Goal: Task Accomplishment & Management: Complete application form

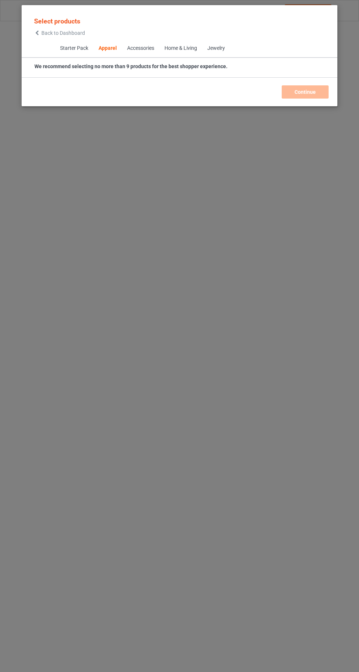
click at [37, 33] on icon at bounding box center [37, 32] width 6 height 5
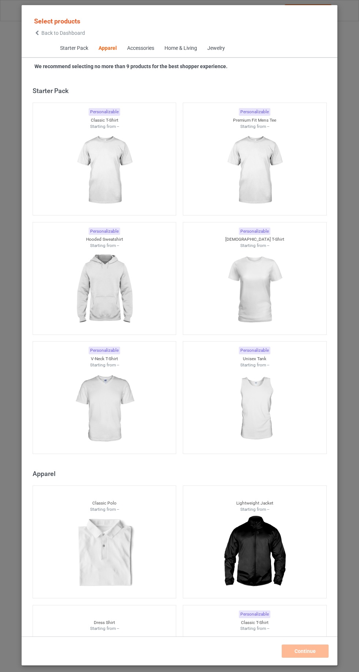
scroll to position [392, 0]
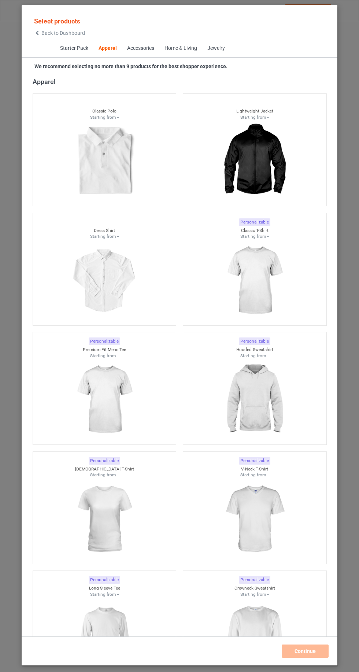
click at [285, 281] on img at bounding box center [255, 280] width 66 height 82
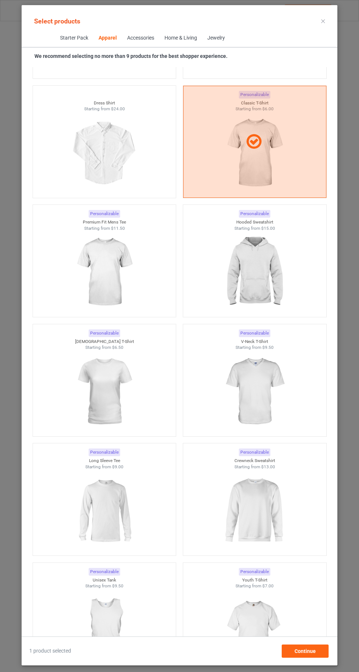
scroll to position [511, 0]
click at [265, 281] on img at bounding box center [255, 270] width 66 height 82
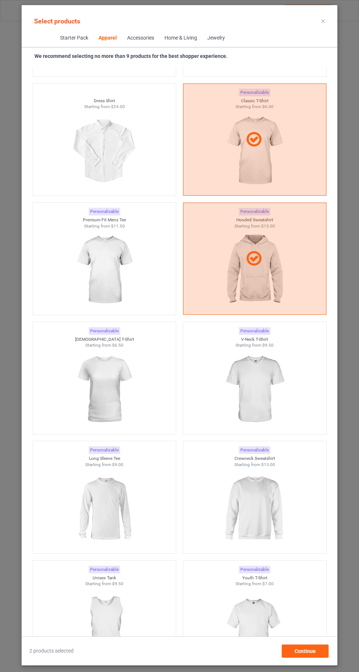
click at [94, 389] on img at bounding box center [104, 389] width 66 height 82
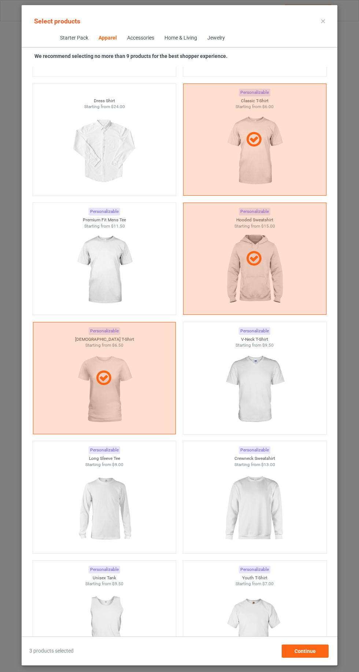
click at [279, 516] on img at bounding box center [255, 508] width 66 height 82
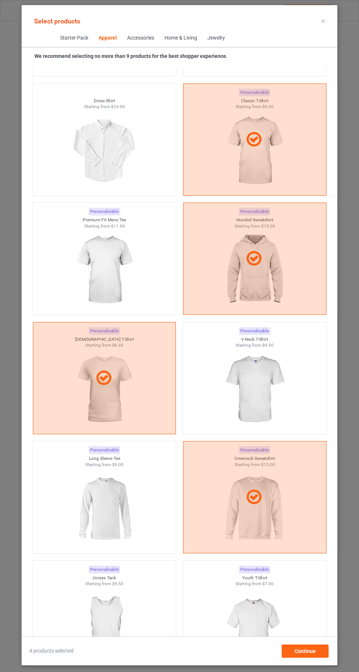
click at [86, 518] on img at bounding box center [104, 508] width 66 height 82
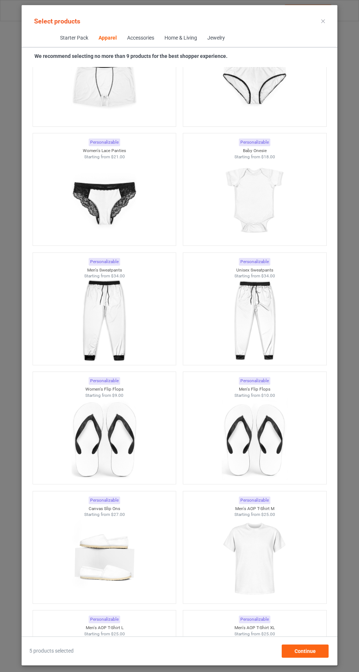
scroll to position [2624, 0]
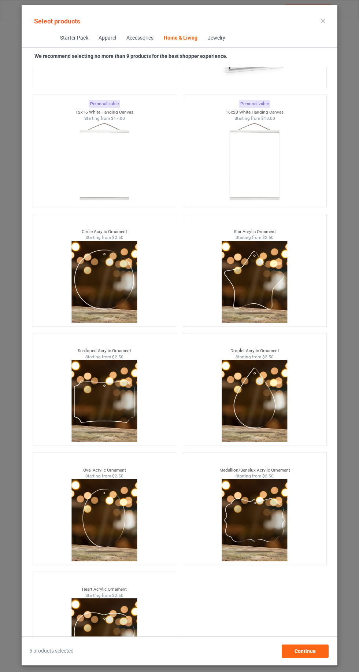
scroll to position [49, 0]
click at [306, 652] on span "Continue" at bounding box center [304, 651] width 21 height 6
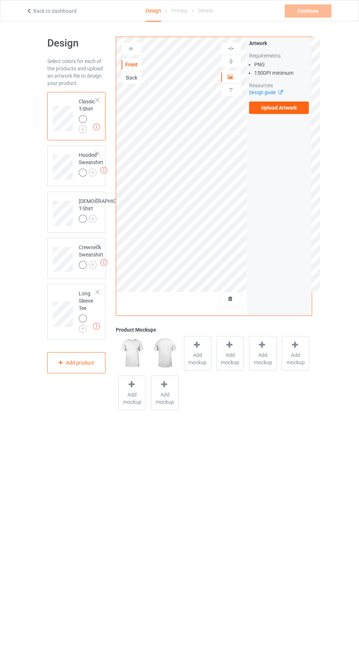
click at [0, 0] on img at bounding box center [0, 0] width 0 height 0
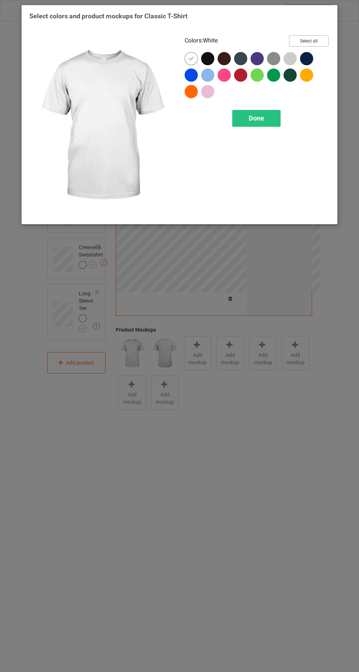
click at [313, 36] on button "Select all" at bounding box center [309, 40] width 40 height 11
click at [187, 58] on div at bounding box center [191, 58] width 13 height 13
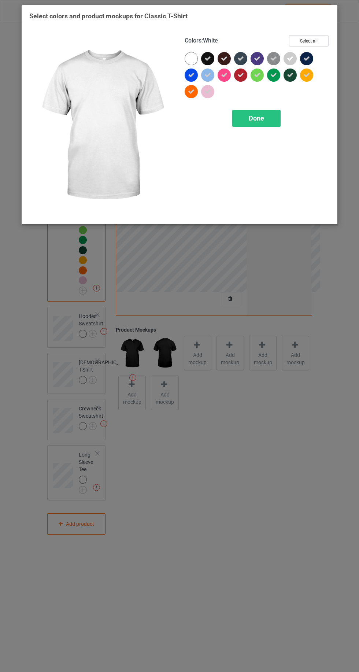
click at [187, 53] on div at bounding box center [191, 58] width 13 height 13
click at [246, 126] on div "Done" at bounding box center [256, 118] width 48 height 17
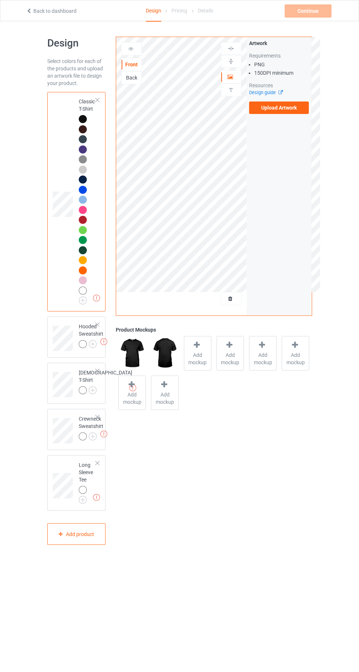
click at [0, 0] on img at bounding box center [0, 0] width 0 height 0
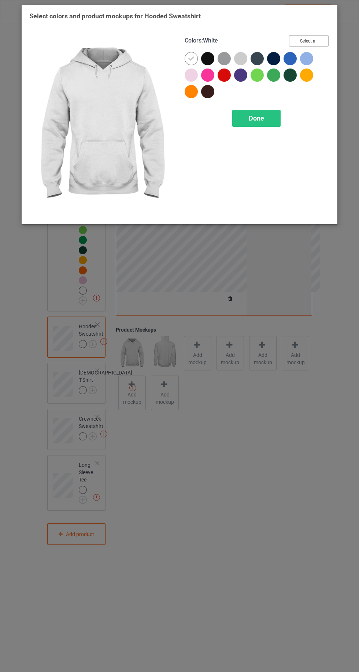
click at [305, 38] on button "Select all" at bounding box center [309, 40] width 40 height 11
click at [266, 126] on div "Done" at bounding box center [256, 118] width 48 height 17
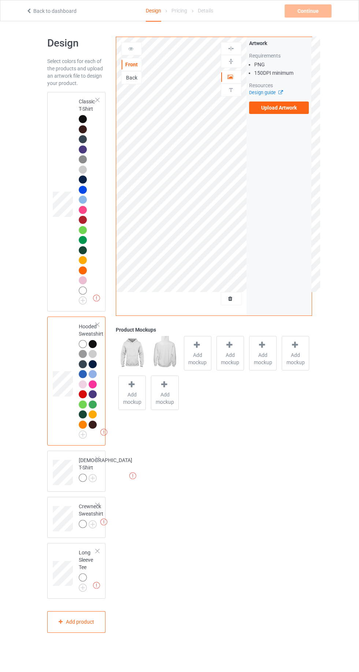
click at [0, 0] on img at bounding box center [0, 0] width 0 height 0
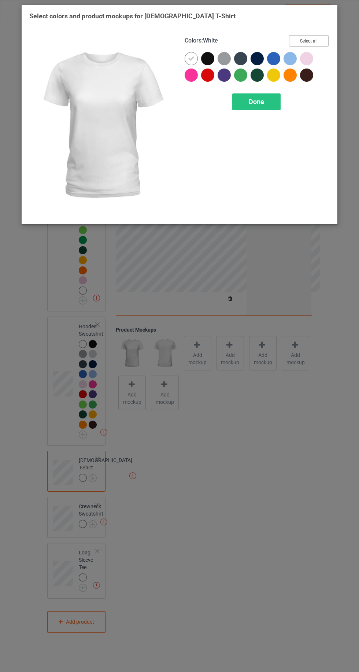
click at [319, 38] on button "Select all" at bounding box center [309, 40] width 40 height 11
click at [245, 99] on div "Done" at bounding box center [256, 101] width 48 height 17
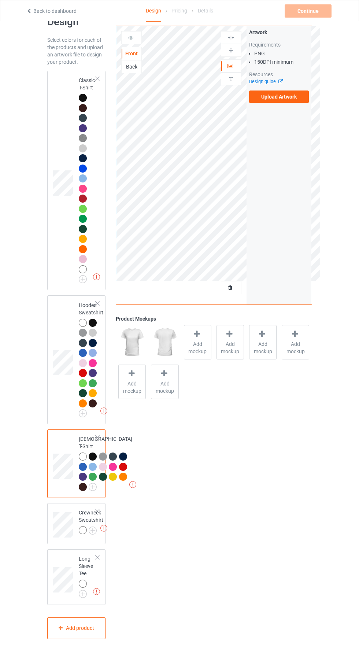
scroll to position [83, 0]
click at [0, 0] on img at bounding box center [0, 0] width 0 height 0
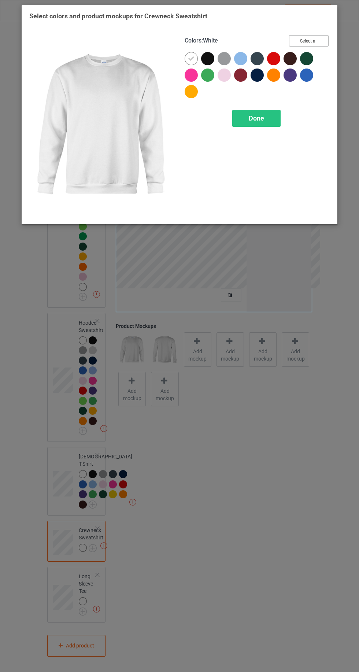
click at [311, 39] on button "Select all" at bounding box center [309, 40] width 40 height 11
click at [251, 118] on span "Done" at bounding box center [256, 118] width 15 height 8
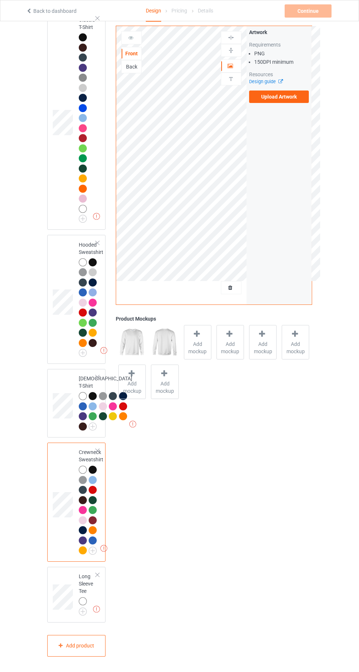
scroll to position [160, 0]
click at [81, 605] on div at bounding box center [83, 601] width 8 height 8
click at [0, 0] on img at bounding box center [0, 0] width 0 height 0
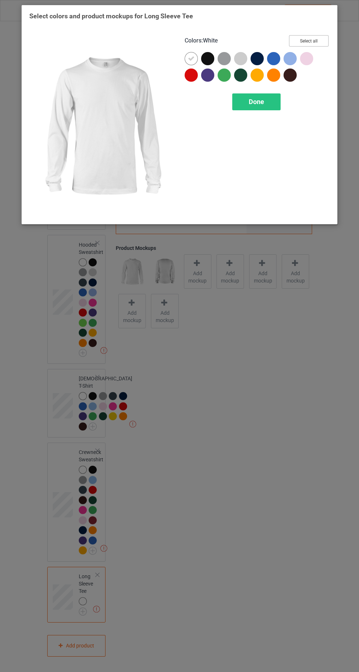
click at [307, 38] on button "Select all" at bounding box center [309, 40] width 40 height 11
click at [260, 100] on span "Done" at bounding box center [256, 102] width 15 height 8
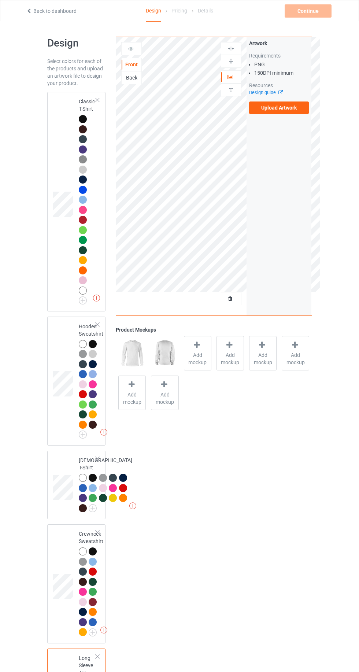
click at [57, 144] on td at bounding box center [64, 201] width 22 height 213
click at [0, 0] on img at bounding box center [0, 0] width 0 height 0
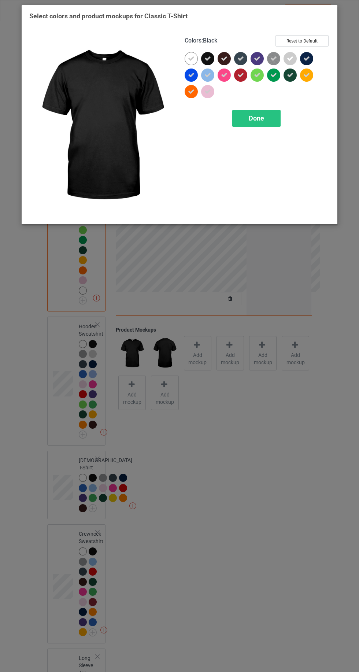
click at [191, 58] on icon at bounding box center [191, 58] width 7 height 7
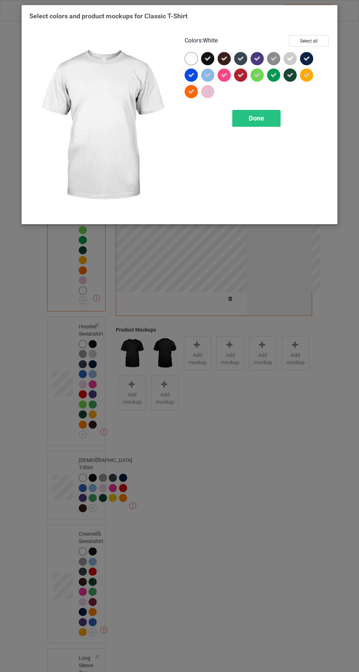
click at [265, 122] on div "Done" at bounding box center [256, 118] width 48 height 17
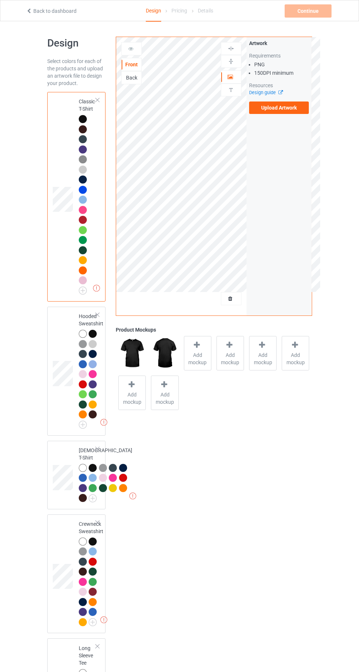
click at [0, 0] on img at bounding box center [0, 0] width 0 height 0
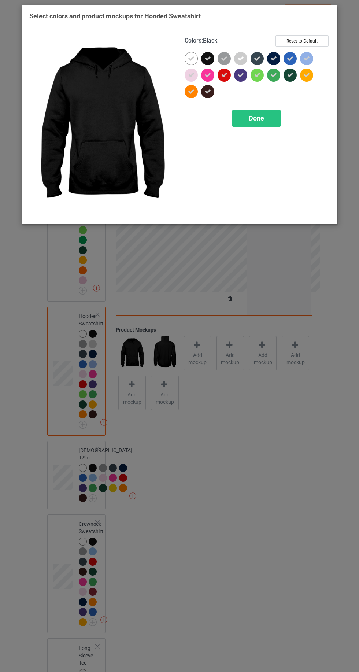
click at [149, 291] on div "Select colors and product mockups for Hooded Sweatshirt Colors : Black Reset to…" at bounding box center [179, 336] width 359 height 672
click at [269, 118] on div "Done" at bounding box center [256, 118] width 48 height 17
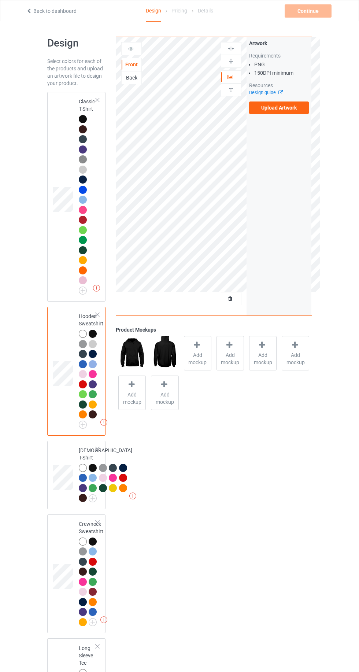
click at [0, 0] on img at bounding box center [0, 0] width 0 height 0
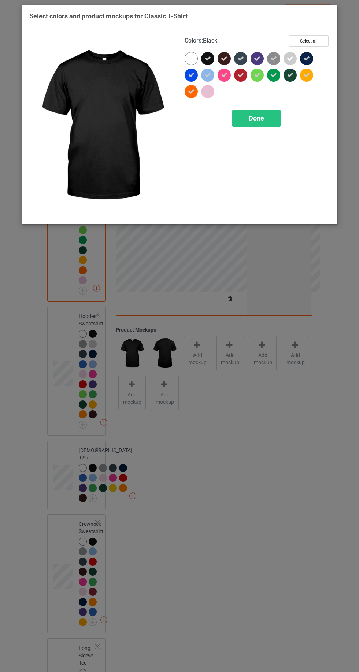
click at [187, 56] on div at bounding box center [191, 58] width 13 height 13
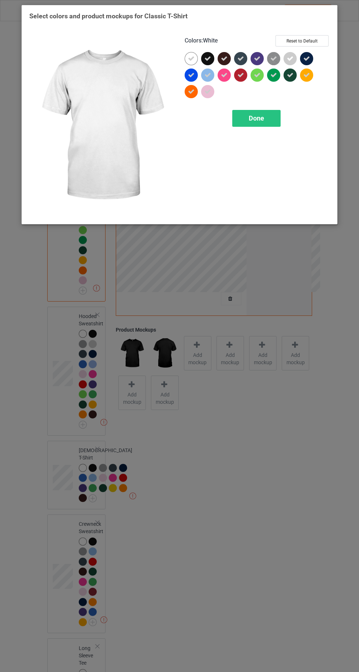
click at [261, 138] on div "Colors : White Reset to Default Done" at bounding box center [256, 126] width 155 height 192
click at [256, 126] on div "Done" at bounding box center [256, 118] width 48 height 17
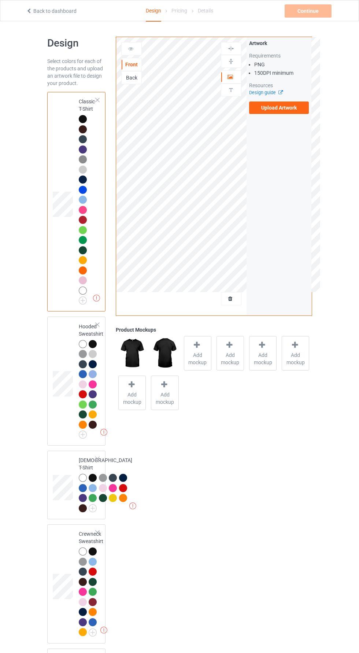
click at [280, 109] on label "Upload Artwork" at bounding box center [279, 107] width 60 height 12
click at [0, 0] on input "Upload Artwork" at bounding box center [0, 0] width 0 height 0
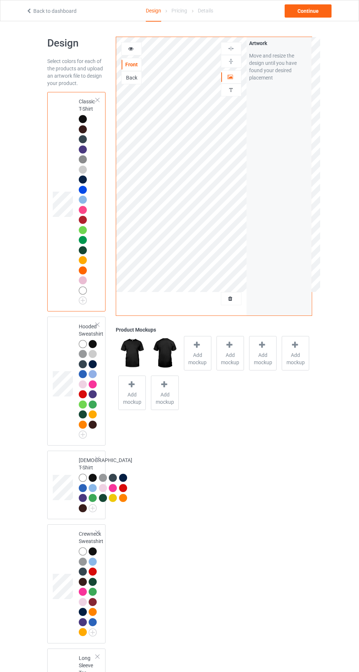
click at [131, 47] on icon at bounding box center [131, 47] width 6 height 5
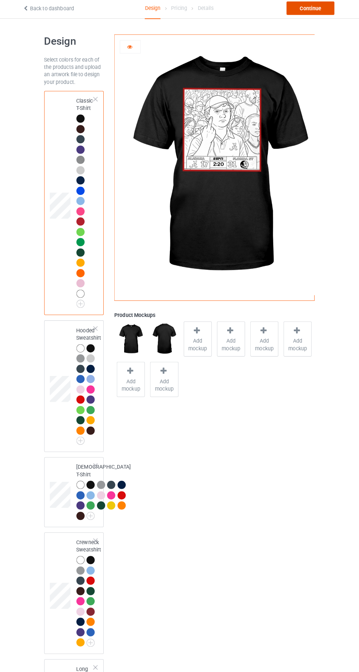
click at [301, 7] on div "Continue" at bounding box center [308, 10] width 47 height 13
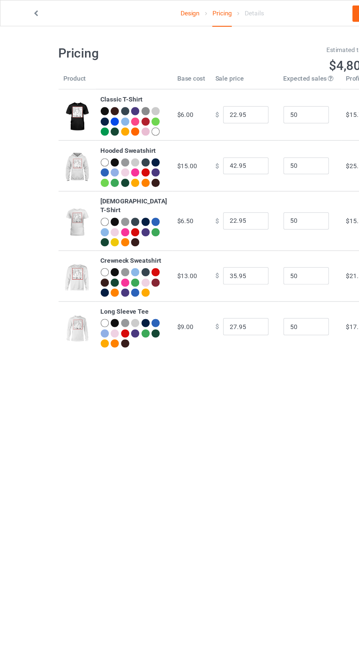
click at [288, 14] on link "Continue" at bounding box center [308, 10] width 47 height 13
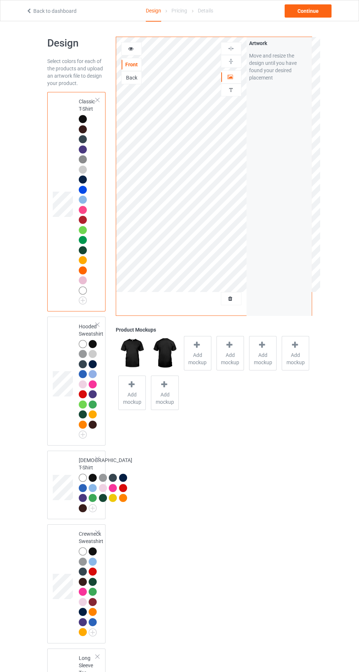
click at [197, 361] on span "Add mockup" at bounding box center [197, 358] width 27 height 15
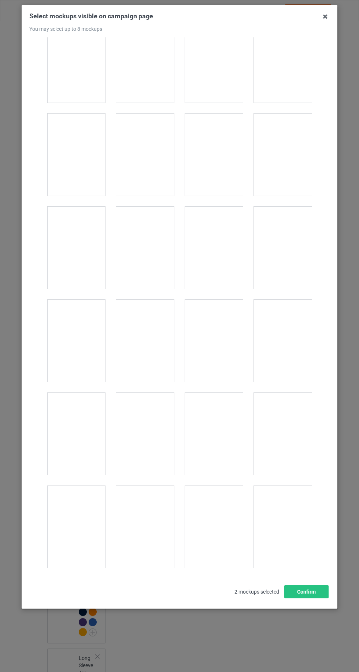
scroll to position [10095, 0]
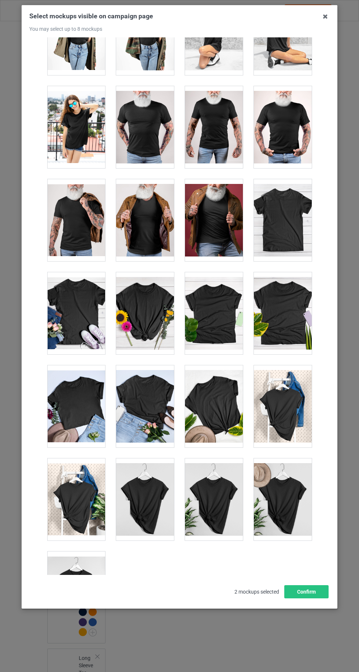
click at [89, 574] on div at bounding box center [76, 592] width 58 height 82
click at [217, 468] on div at bounding box center [214, 499] width 58 height 82
click at [297, 486] on div at bounding box center [283, 499] width 58 height 82
click at [138, 471] on div at bounding box center [145, 499] width 58 height 82
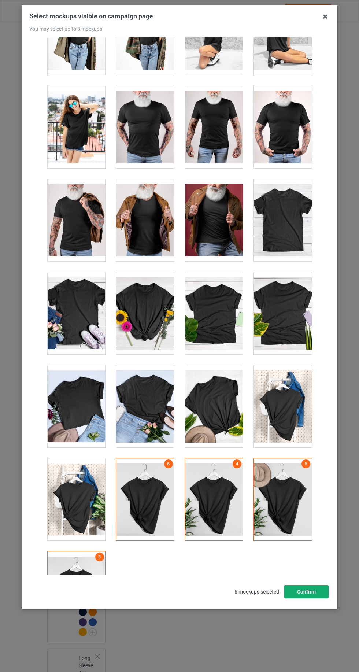
click at [318, 598] on button "Confirm" at bounding box center [306, 591] width 44 height 13
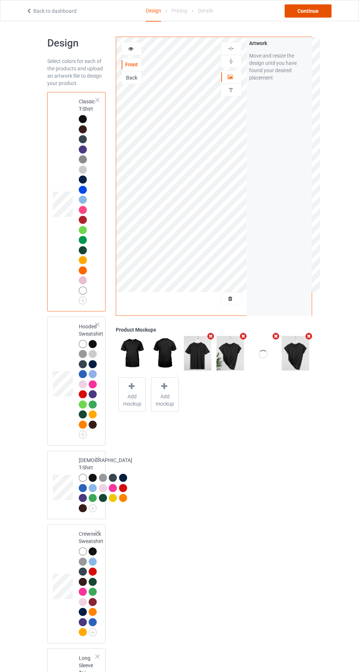
click at [309, 11] on div "Continue" at bounding box center [308, 10] width 47 height 13
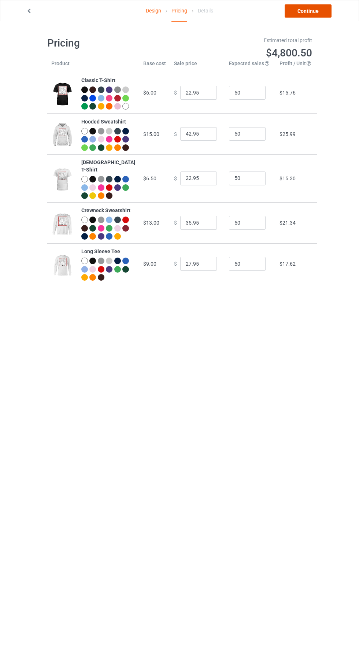
click at [313, 12] on link "Continue" at bounding box center [308, 10] width 47 height 13
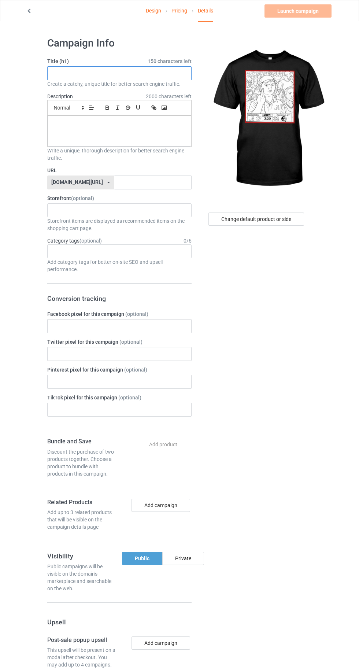
click at [79, 73] on input "text" at bounding box center [119, 73] width 144 height 14
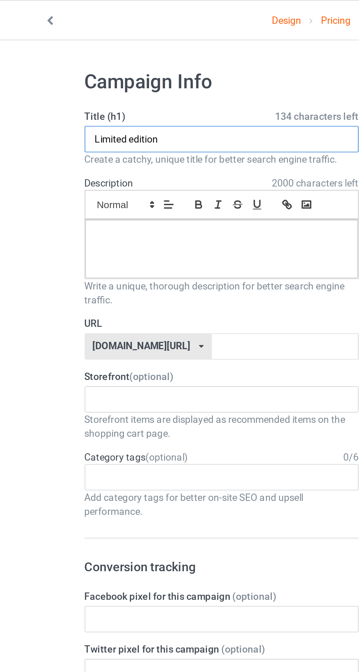
type input "Limited edition"
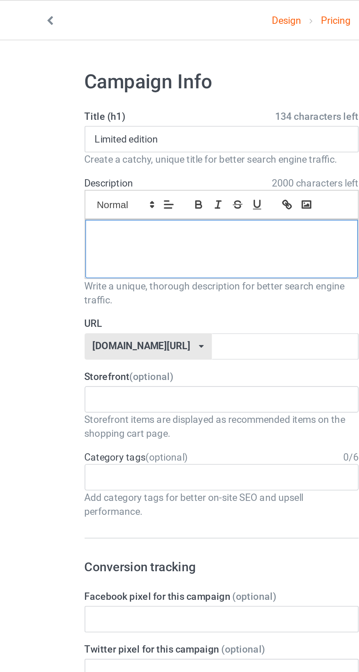
click at [59, 130] on div at bounding box center [120, 131] width 144 height 31
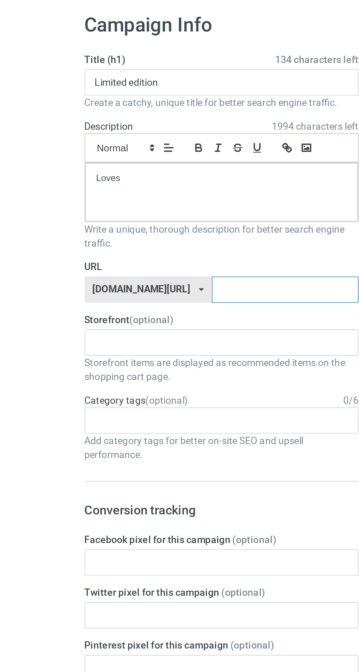
click at [148, 182] on input "text" at bounding box center [152, 182] width 77 height 14
click at [129, 184] on input "Fuckfsu" at bounding box center [152, 182] width 77 height 14
click at [155, 183] on input "Fuckfsu" at bounding box center [152, 182] width 77 height 14
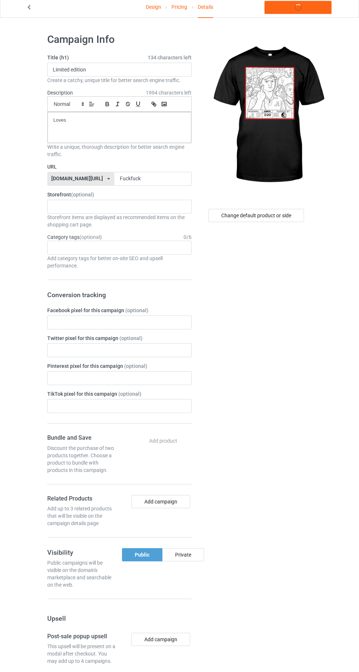
click at [167, 170] on label "URL" at bounding box center [119, 170] width 144 height 7
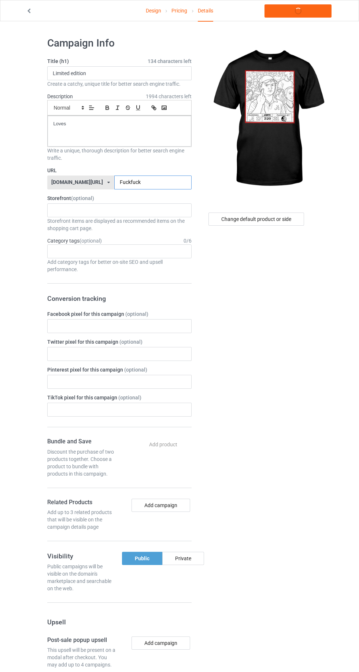
click at [160, 179] on input "Fuckfuck" at bounding box center [152, 182] width 77 height 14
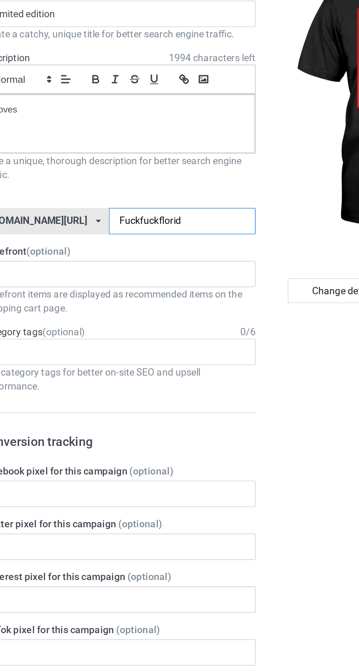
type input "Fuckfuckflorida"
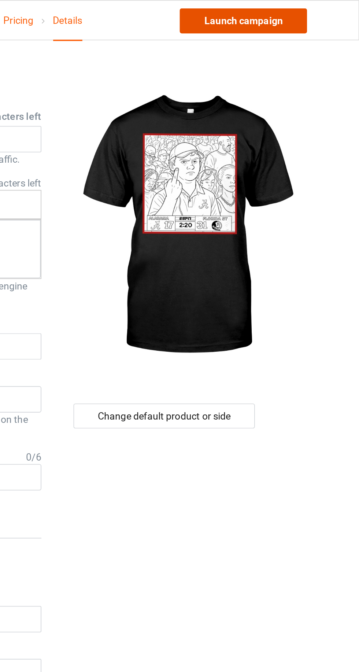
click at [320, 12] on link "Launch campaign" at bounding box center [297, 10] width 67 height 13
click at [317, 10] on link "Launch campaign" at bounding box center [297, 10] width 67 height 13
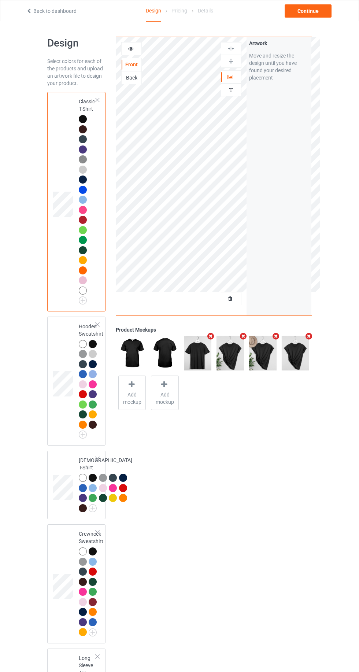
scroll to position [11, 0]
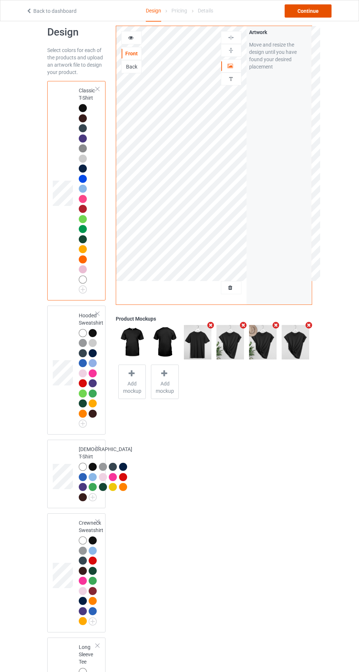
click at [317, 11] on div "Continue" at bounding box center [308, 10] width 47 height 13
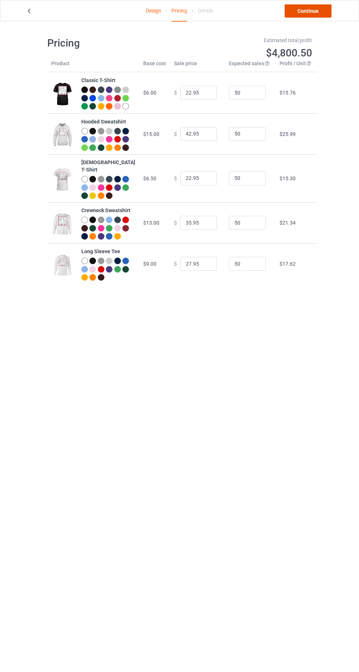
click at [319, 14] on link "Continue" at bounding box center [308, 10] width 47 height 13
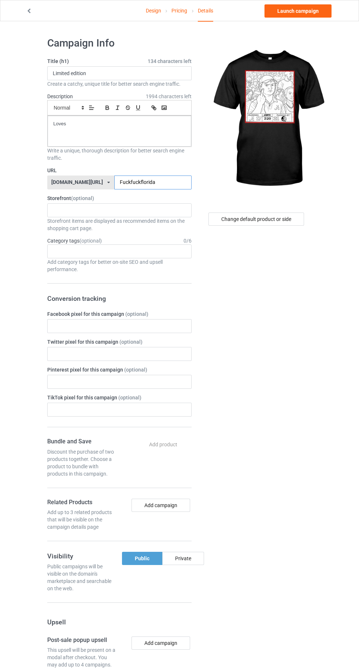
click at [168, 184] on input "Fuckfuckflorida" at bounding box center [152, 182] width 77 height 14
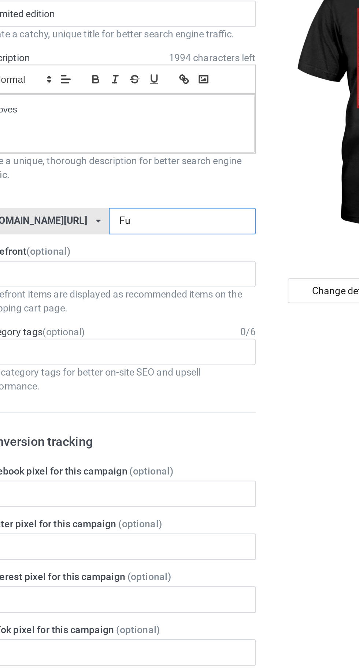
type input "F"
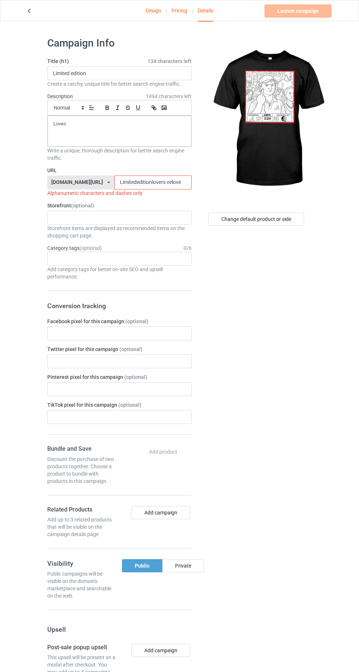
click at [171, 179] on input "Limitededitionlovers velove" at bounding box center [152, 182] width 77 height 14
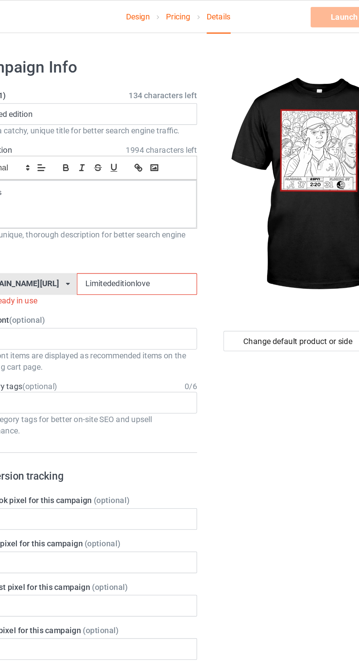
click at [179, 180] on input "Limitededitionlove" at bounding box center [152, 182] width 77 height 14
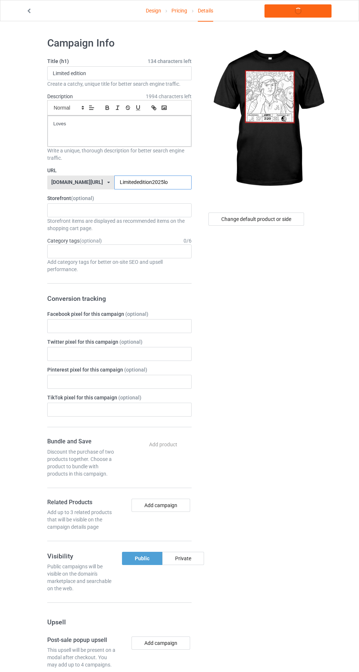
type input "Limitededition2025lol"
click at [315, 14] on link "Launch campaign" at bounding box center [297, 10] width 67 height 13
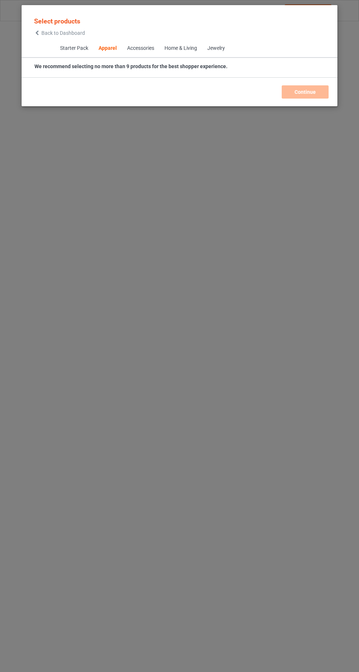
click at [37, 33] on icon at bounding box center [37, 32] width 6 height 5
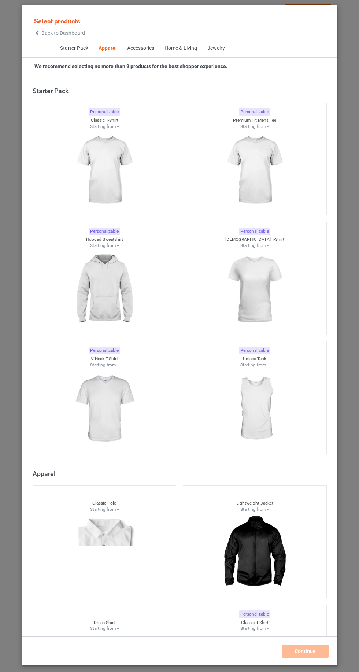
scroll to position [392, 0]
